Goal: Check status: Check status

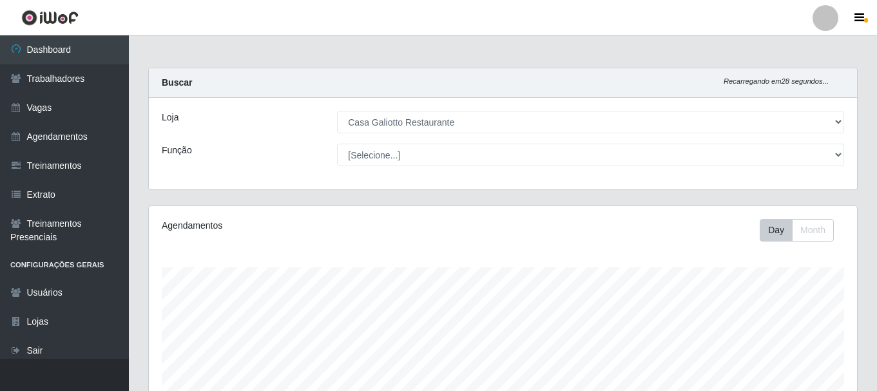
select select "279"
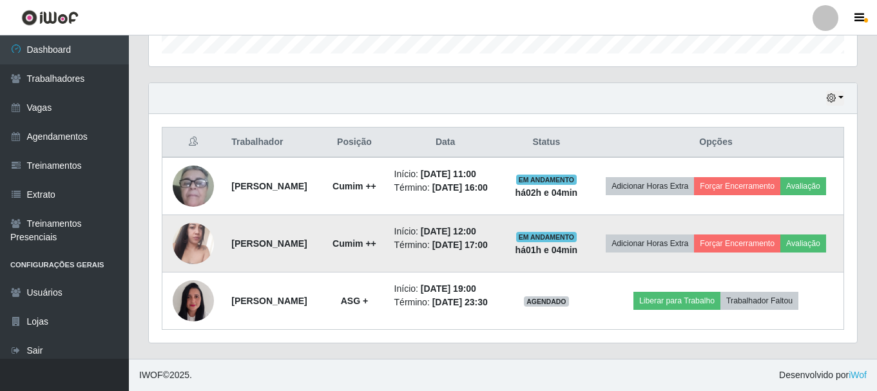
scroll to position [267, 708]
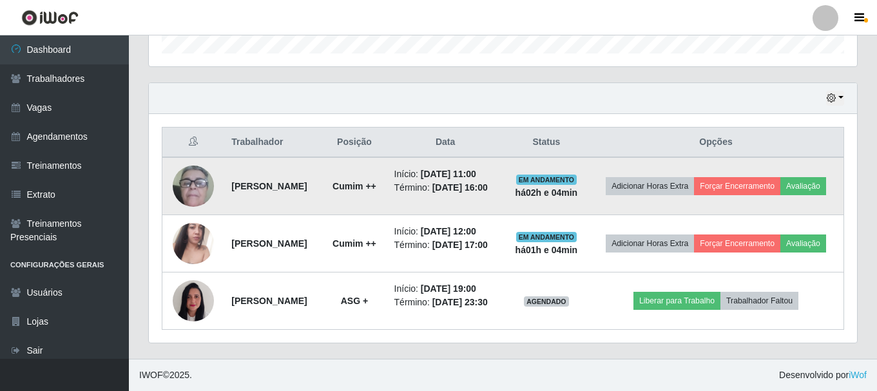
click at [577, 175] on span "EM ANDAMENTO" at bounding box center [546, 180] width 61 height 10
click at [576, 188] on strong "há 02 h e 04 min" at bounding box center [547, 193] width 63 height 10
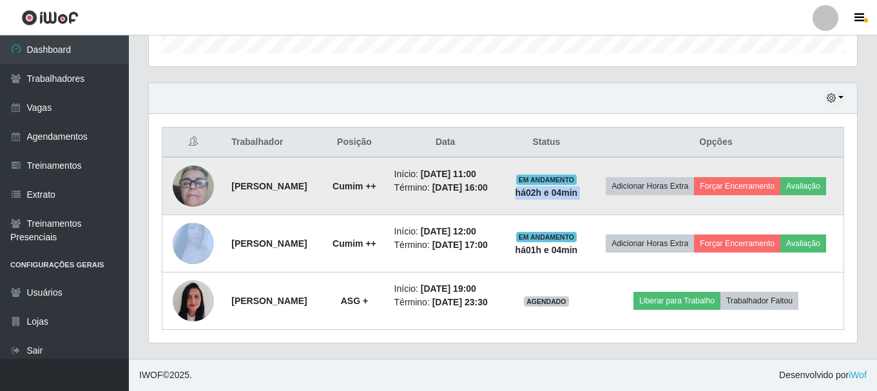
click at [576, 188] on strong "há 02 h e 04 min" at bounding box center [547, 193] width 63 height 10
click at [561, 175] on td "EM ANDAMENTO há 02 h e 04 min" at bounding box center [547, 186] width 84 height 58
